Goal: Task Accomplishment & Management: Manage account settings

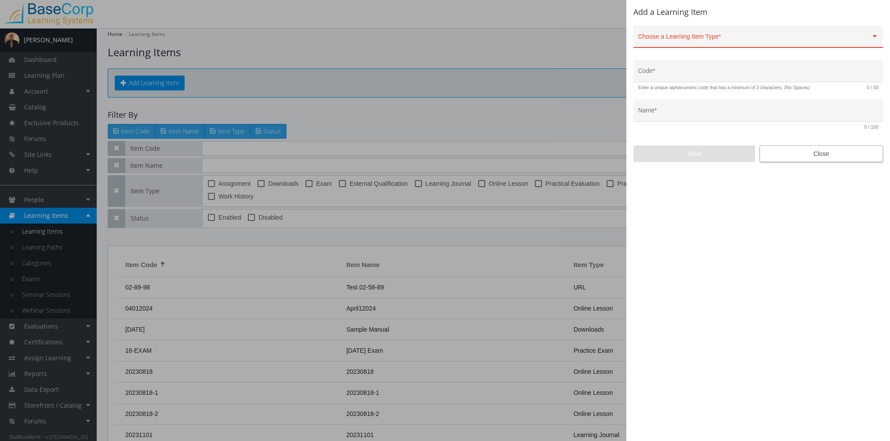
click at [808, 156] on span "Close" at bounding box center [821, 154] width 109 height 16
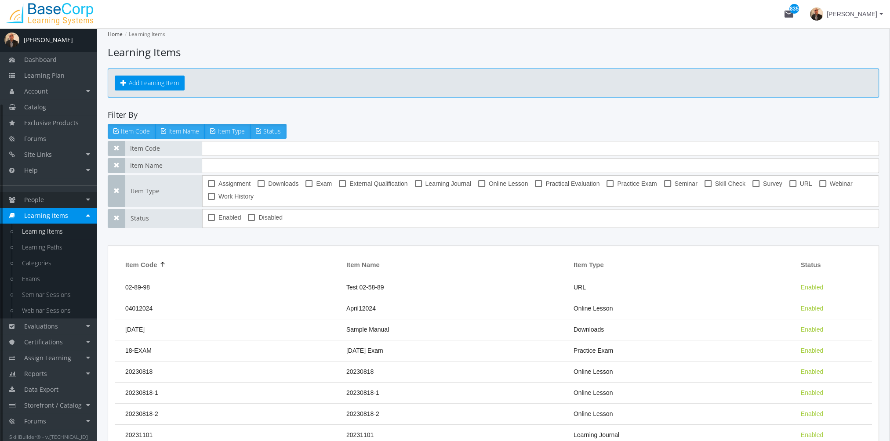
click at [54, 199] on link "People" at bounding box center [48, 200] width 97 height 16
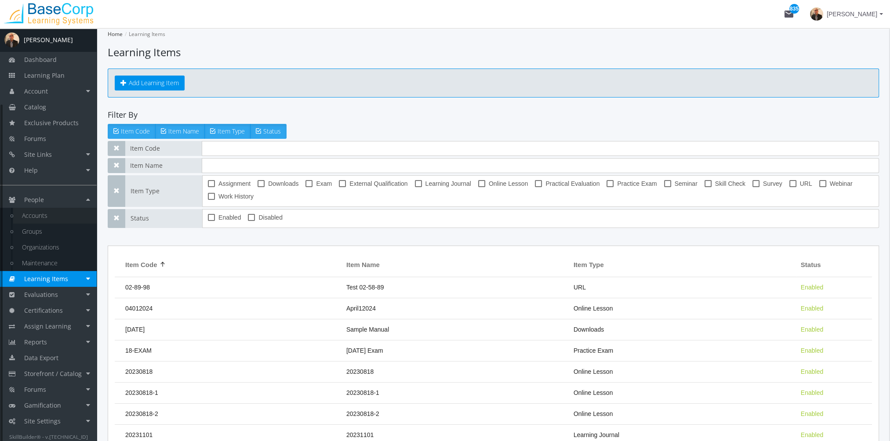
click at [54, 212] on link "Accounts" at bounding box center [54, 216] width 83 height 16
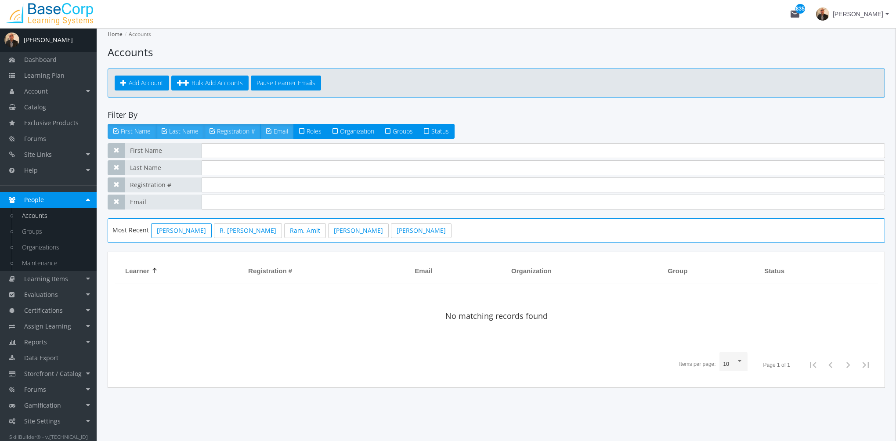
click at [181, 232] on link "[PERSON_NAME]" at bounding box center [181, 230] width 61 height 15
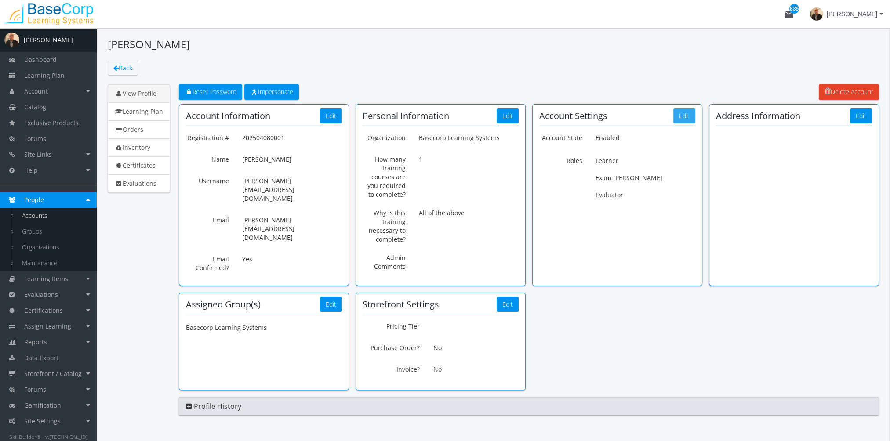
click at [684, 116] on button "Edit" at bounding box center [684, 116] width 22 height 15
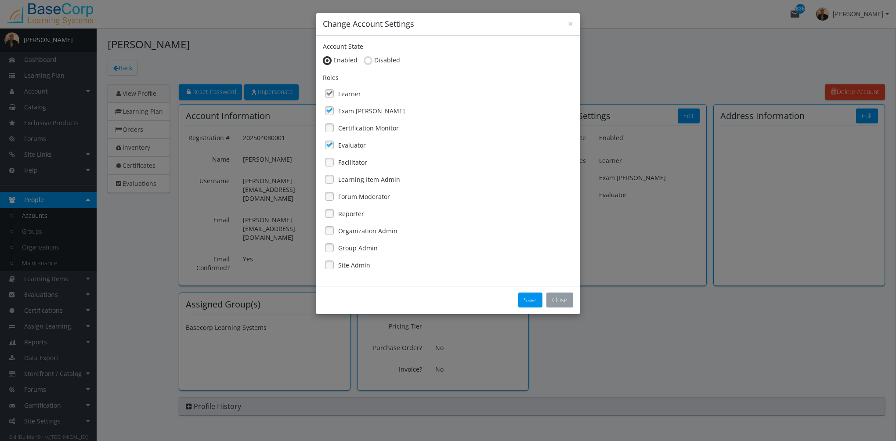
click at [551, 299] on button "Close" at bounding box center [560, 300] width 27 height 15
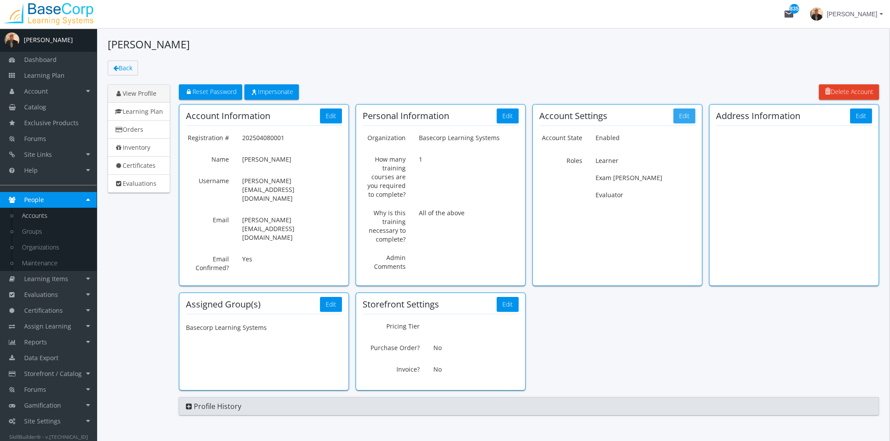
click at [682, 118] on button "Edit" at bounding box center [684, 116] width 22 height 15
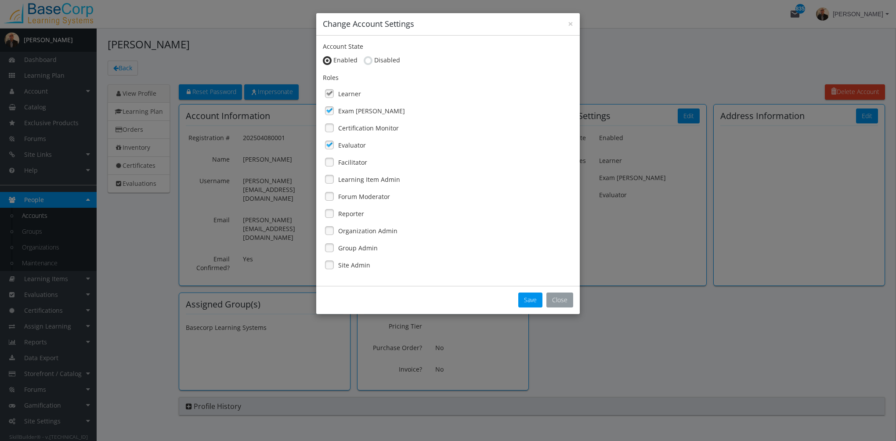
click at [554, 299] on button "Close" at bounding box center [560, 300] width 27 height 15
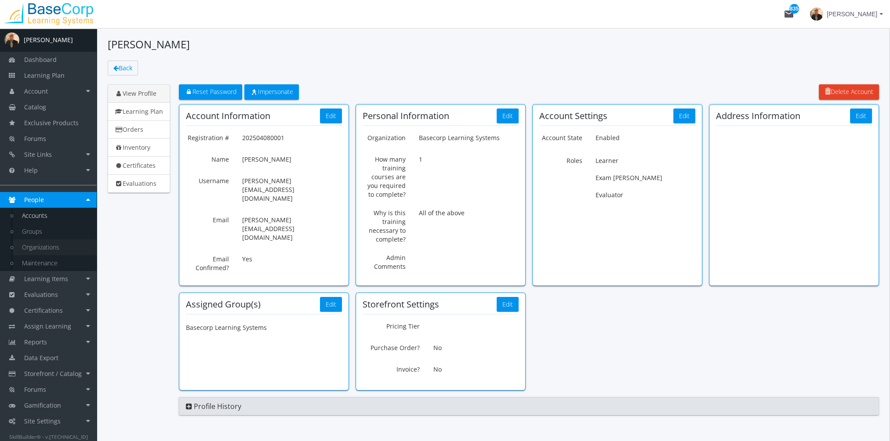
click at [64, 247] on link "Organizations" at bounding box center [54, 247] width 83 height 16
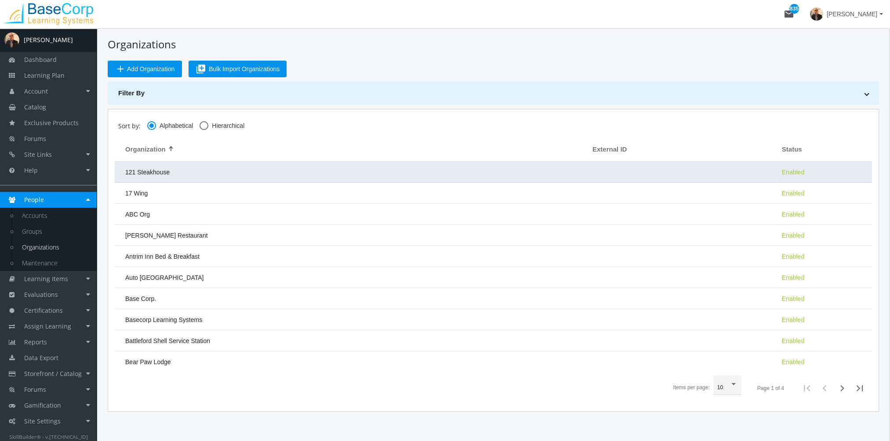
click at [208, 170] on td "121 Steakhouse" at bounding box center [351, 172] width 473 height 21
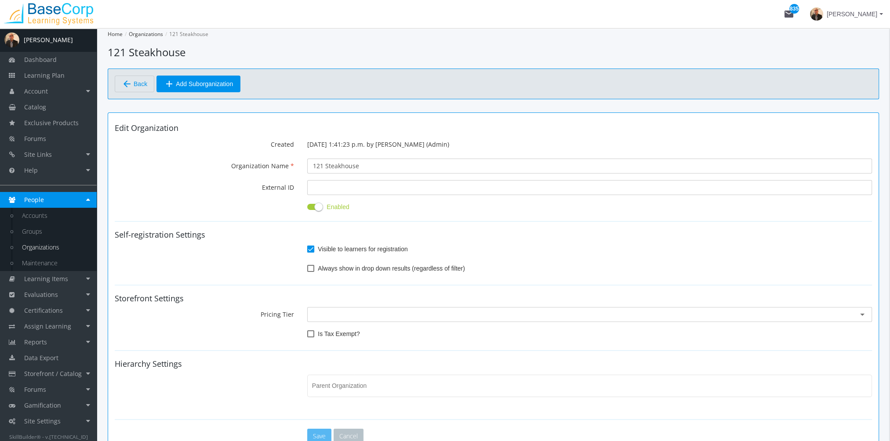
type input "[PERSON_NAME] Restaurant"
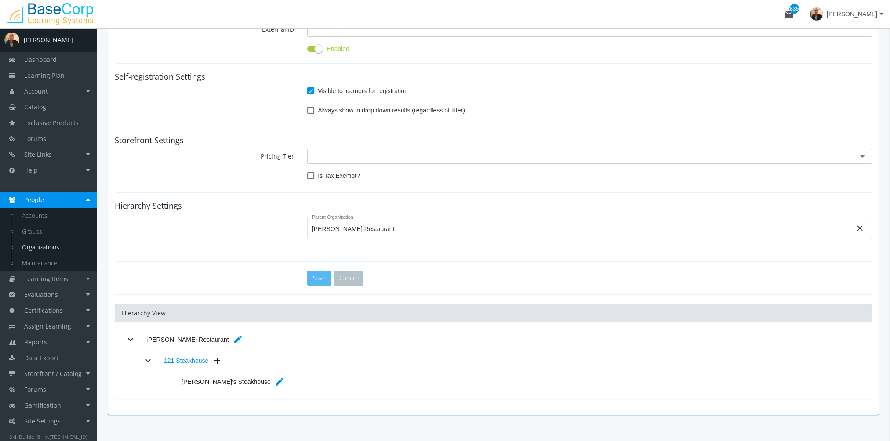
scroll to position [183, 0]
